Goal: Task Accomplishment & Management: Use online tool/utility

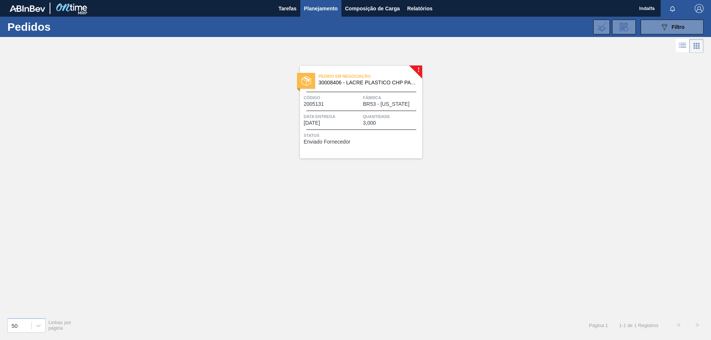
click at [313, 7] on span "Planejamento" at bounding box center [321, 8] width 34 height 9
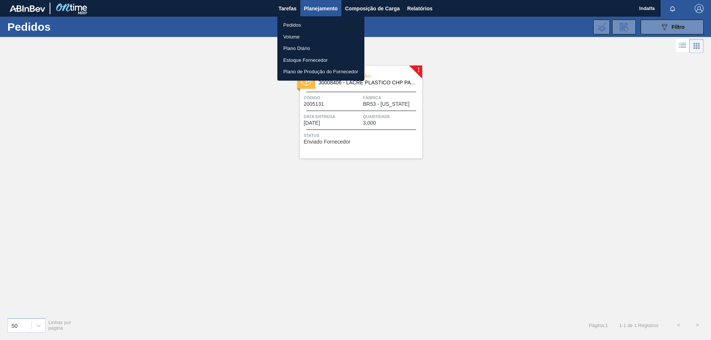
click at [208, 137] on div at bounding box center [355, 170] width 711 height 340
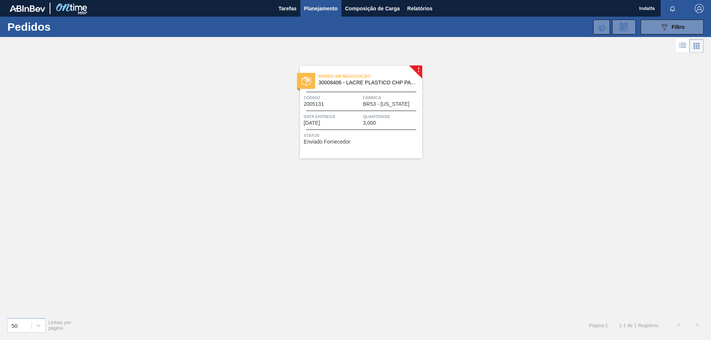
click at [339, 109] on div "Pedido em Negociação 30008406 - LACRE PLASTICO CHP PATAGONIA Código 2005131 Fáb…" at bounding box center [361, 112] width 122 height 93
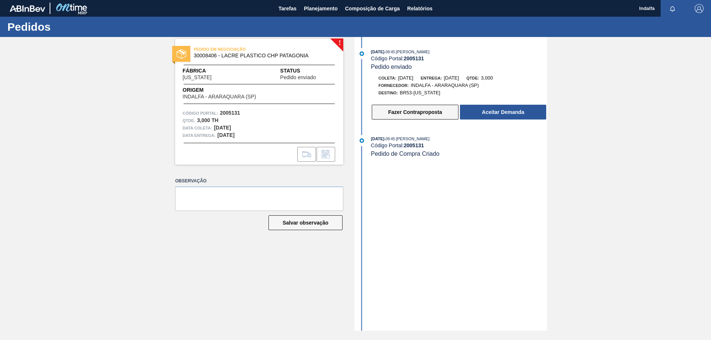
click at [393, 111] on button "Fazer Contraproposta" at bounding box center [415, 112] width 87 height 15
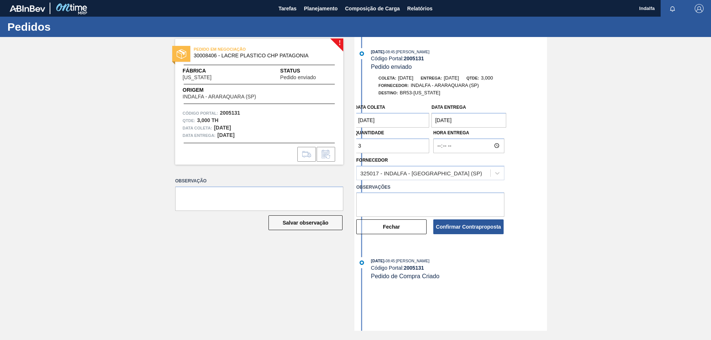
click at [529, 279] on div "[DATE] 08:45 : [PERSON_NAME] Código Portal: 2005131 Pedido de Compra Criado" at bounding box center [459, 268] width 176 height 23
click at [391, 120] on coleta "[DATE]" at bounding box center [391, 120] width 75 height 15
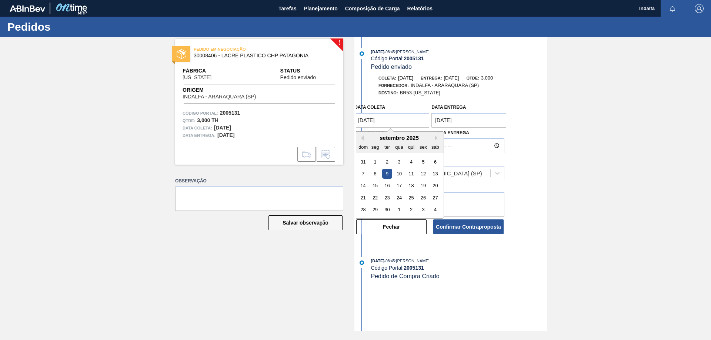
click at [386, 175] on div "9" at bounding box center [387, 174] width 10 height 10
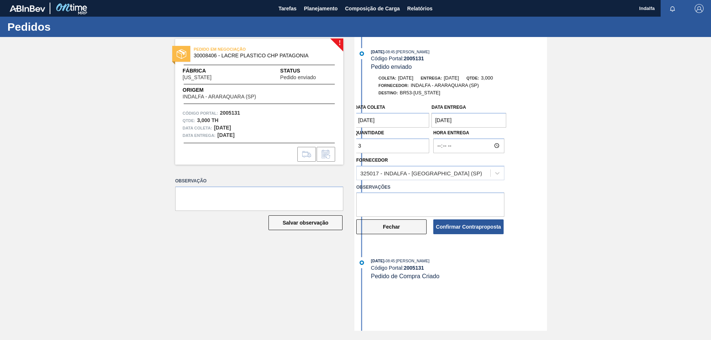
click at [387, 229] on button "Fechar" at bounding box center [391, 227] width 70 height 15
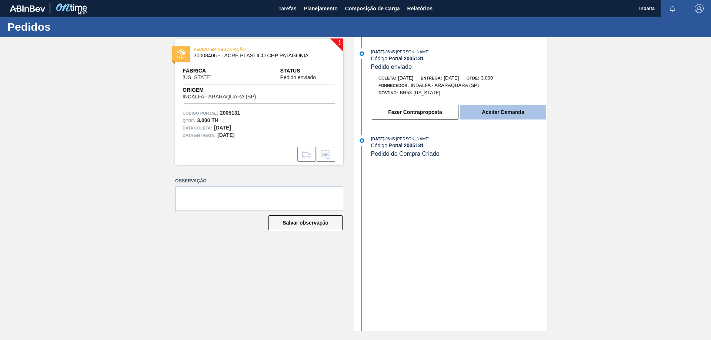
click at [480, 112] on button "Aceitar Demanda" at bounding box center [503, 112] width 86 height 15
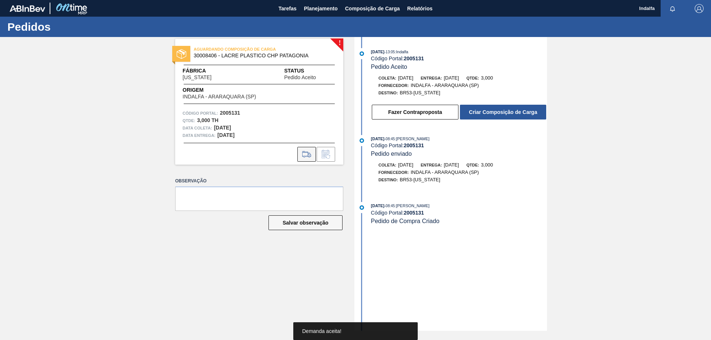
click at [312, 156] on icon at bounding box center [307, 154] width 12 height 9
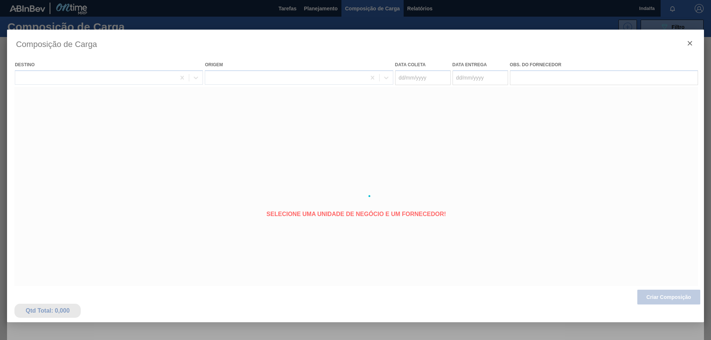
type coleta "[DATE]"
type entrega "[DATE]"
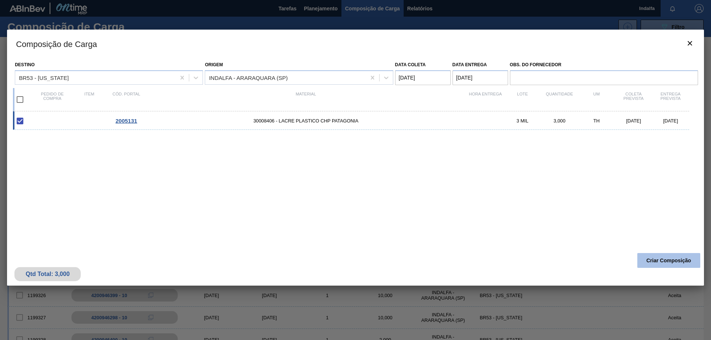
click at [657, 260] on button "Criar Composição" at bounding box center [668, 260] width 63 height 15
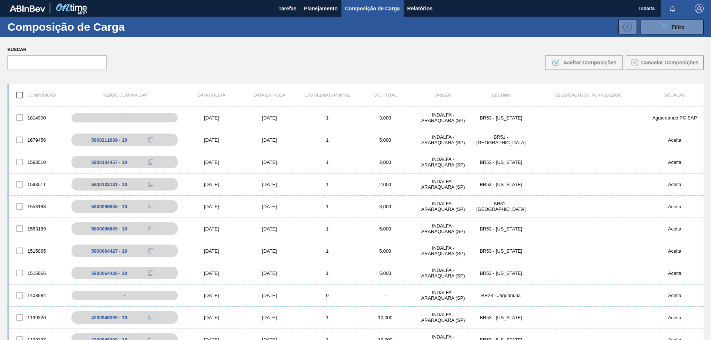
click at [695, 9] on img "button" at bounding box center [699, 8] width 9 height 9
click at [656, 66] on li "Sair" at bounding box center [677, 66] width 56 height 13
